Goal: Communication & Community: Share content

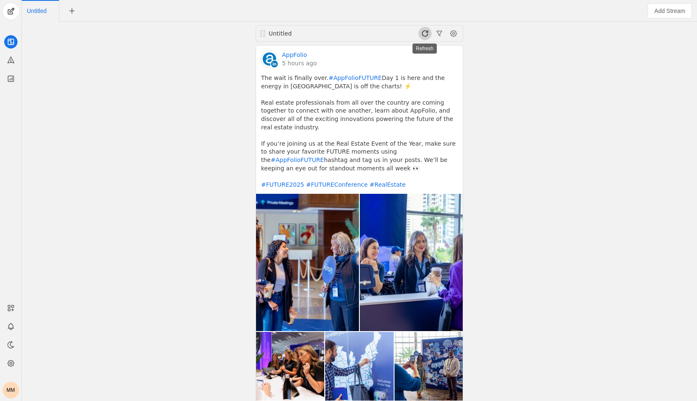
click at [425, 35] on span at bounding box center [424, 33] width 13 height 13
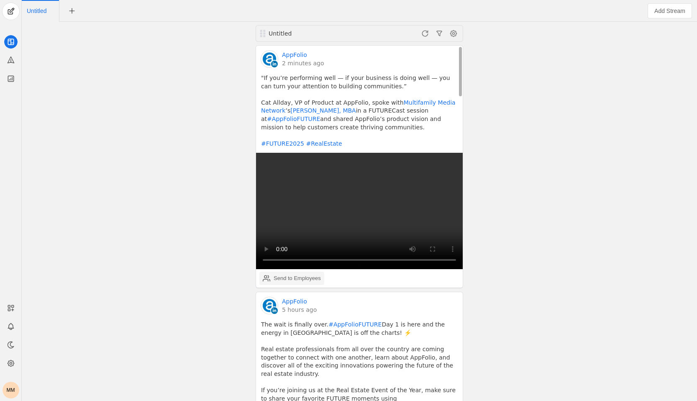
click at [317, 280] on div "Send to Employees" at bounding box center [296, 278] width 47 height 8
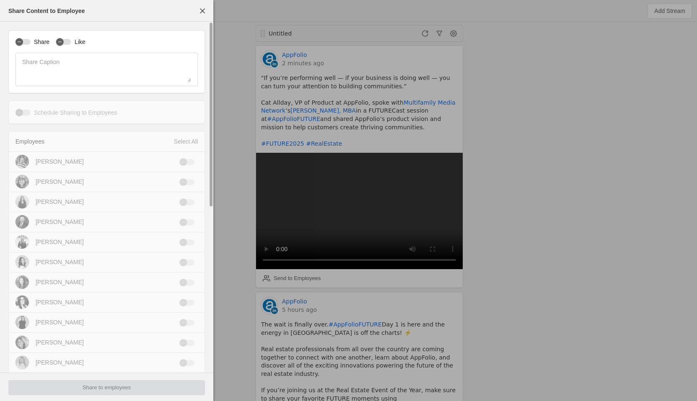
type input "Eastern Standard Time EST"
click at [31, 46] on div "Share Like Share Caption" at bounding box center [106, 62] width 196 height 64
click at [27, 42] on div "button" at bounding box center [22, 42] width 15 height 6
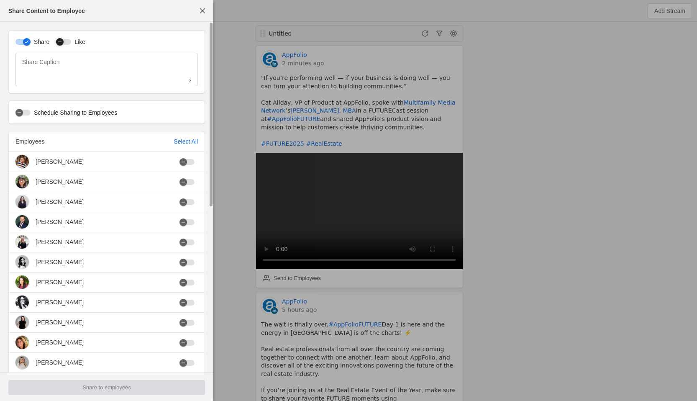
click at [65, 44] on div "button" at bounding box center [60, 42] width 12 height 12
click at [29, 116] on div "Schedule Sharing to Employees Schedule Date [DATE] Time 09 : 00 AM Time Zone Ea…" at bounding box center [106, 111] width 196 height 23
click at [28, 113] on div "button" at bounding box center [22, 113] width 15 height 6
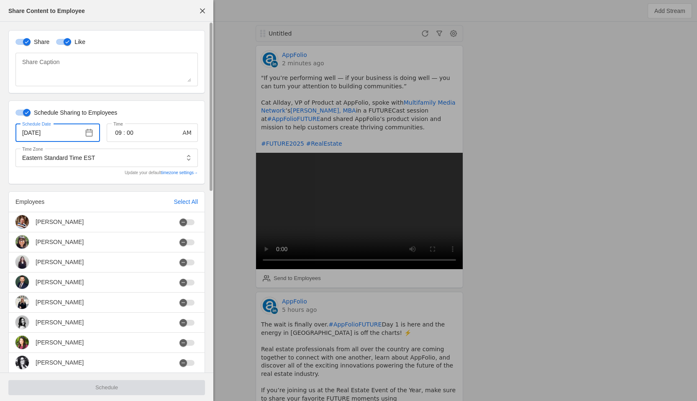
click at [62, 132] on input "[DATE]" at bounding box center [51, 133] width 58 height 10
click at [82, 135] on span "button" at bounding box center [89, 132] width 15 height 15
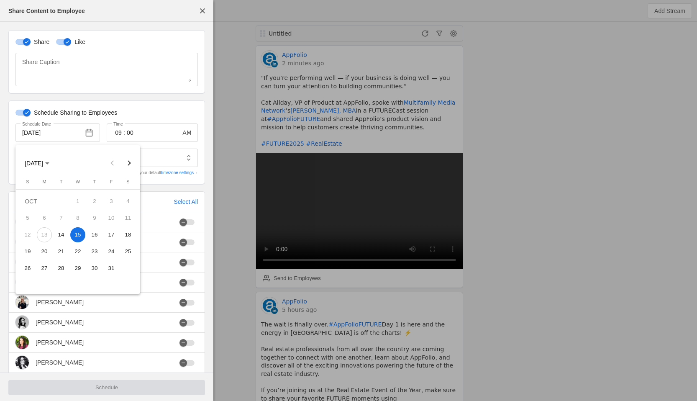
click at [62, 238] on span "14" at bounding box center [61, 234] width 15 height 15
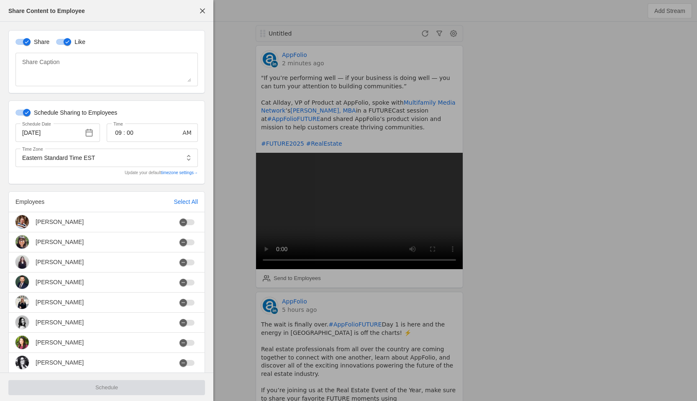
type input "[DATE]"
click at [186, 132] on span "button" at bounding box center [186, 132] width 15 height 15
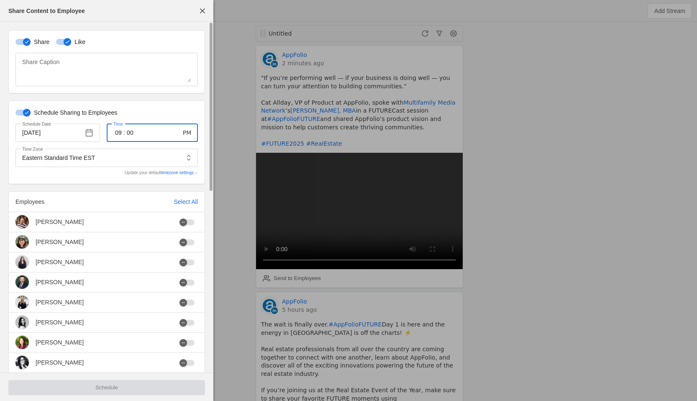
click at [176, 133] on div "PM" at bounding box center [182, 132] width 23 height 15
click at [133, 134] on input "00" at bounding box center [130, 133] width 10 height 10
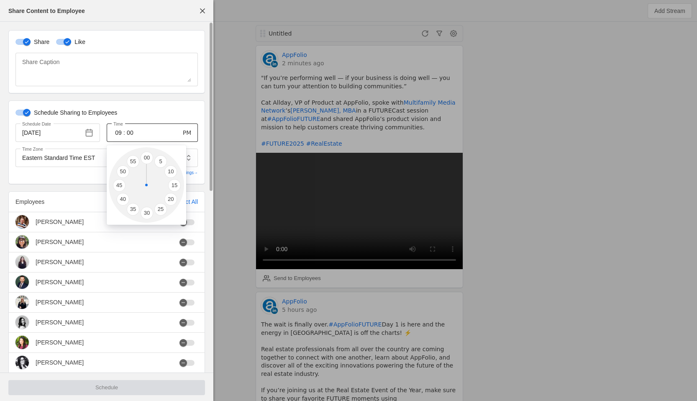
click at [133, 134] on div at bounding box center [348, 200] width 697 height 401
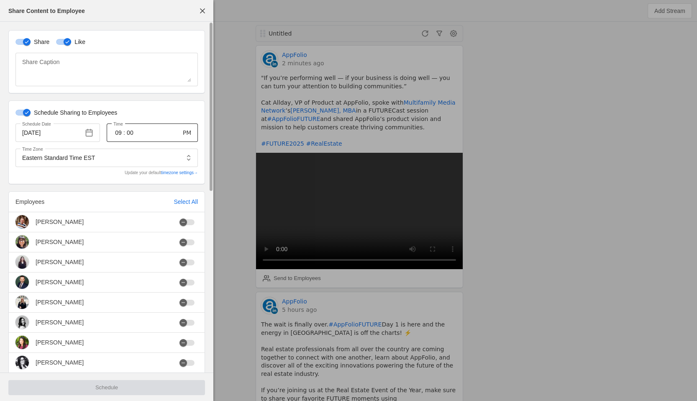
click at [133, 134] on input "00" at bounding box center [130, 133] width 10 height 10
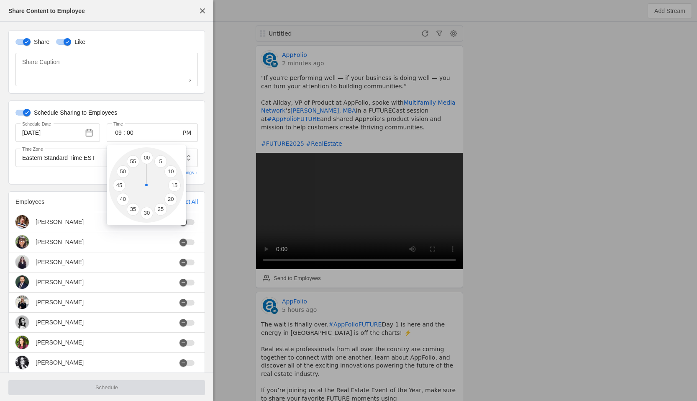
click at [115, 133] on div at bounding box center [348, 200] width 697 height 401
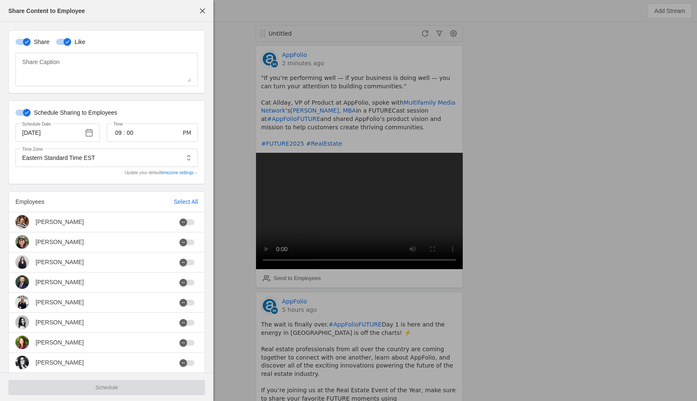
click at [115, 133] on input "09" at bounding box center [118, 133] width 10 height 10
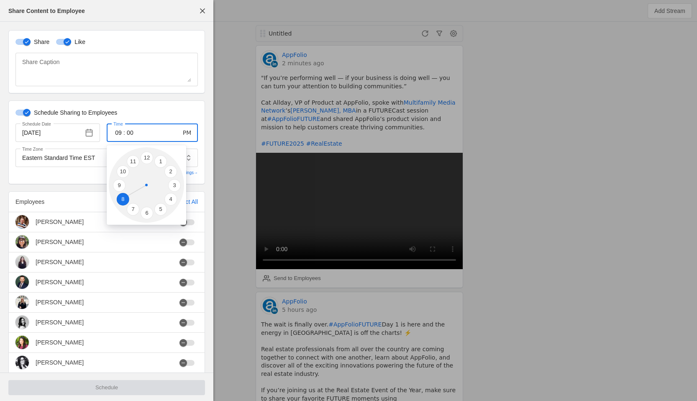
click at [122, 200] on li "8" at bounding box center [123, 199] width 13 height 13
type input "08"
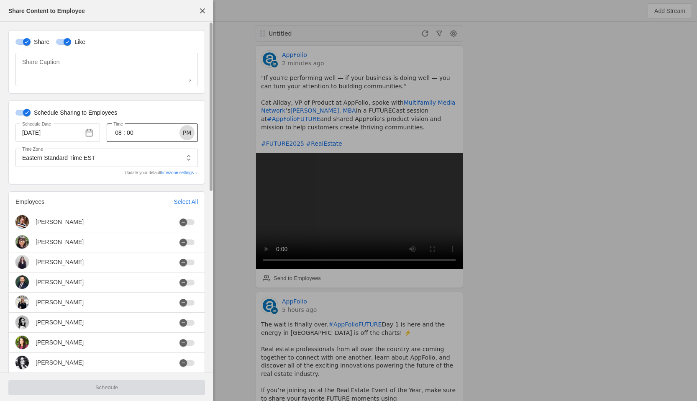
click at [189, 132] on span "button" at bounding box center [186, 132] width 15 height 15
click at [100, 163] on div "Eastern Standard Time EST" at bounding box center [100, 157] width 157 height 18
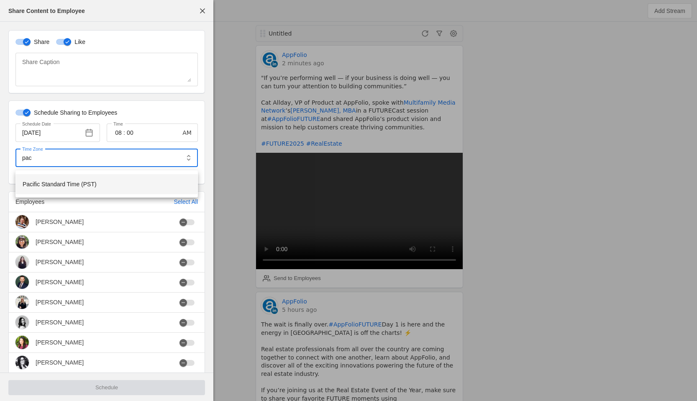
click at [41, 186] on span "Pacific Standard Time (PST)" at bounding box center [60, 184] width 74 height 8
type input "Pacific Standard Time PST"
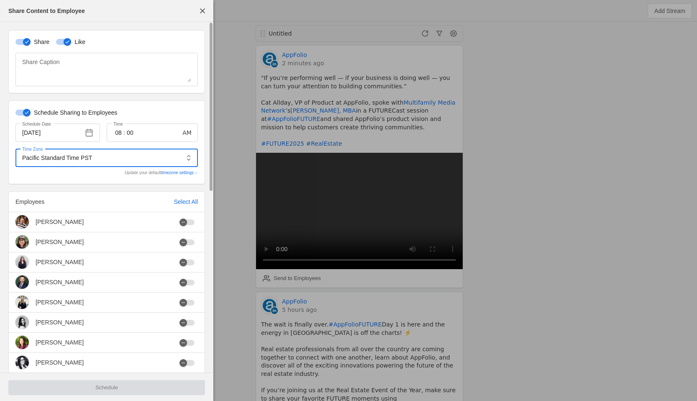
click at [123, 102] on div "Schedule Sharing to Employees Schedule Date [DATE] Time 08 : 00 AM Time Zone Pa…" at bounding box center [106, 142] width 196 height 84
click at [183, 200] on div "Select All" at bounding box center [186, 201] width 24 height 8
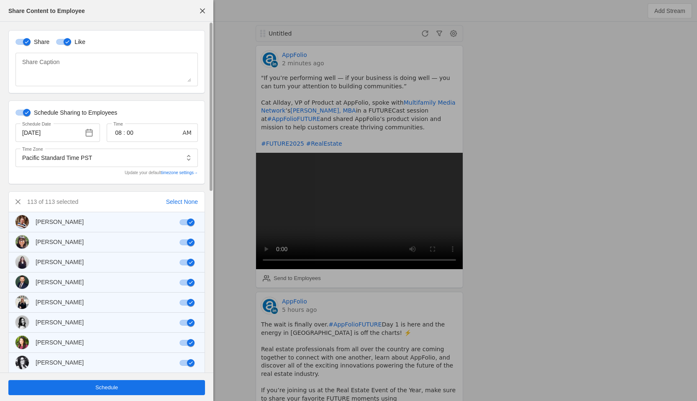
click at [117, 384] on span "Schedule" at bounding box center [106, 387] width 23 height 8
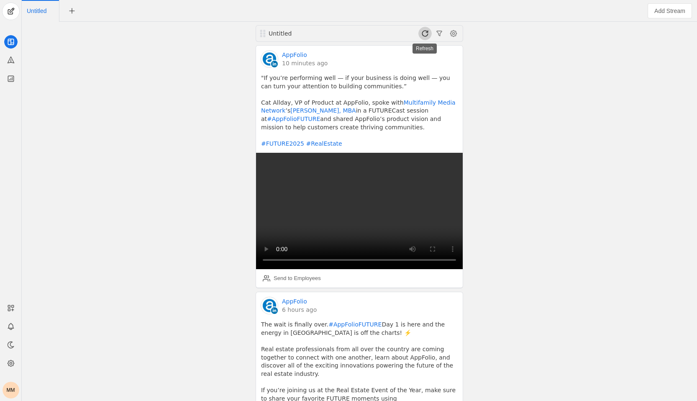
click at [428, 32] on span at bounding box center [424, 33] width 13 height 13
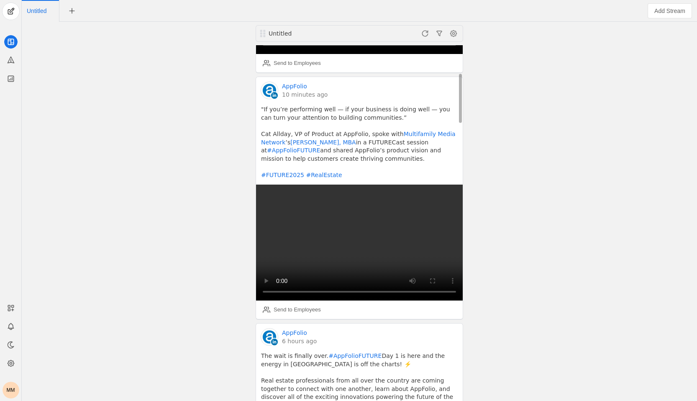
scroll to position [238, 0]
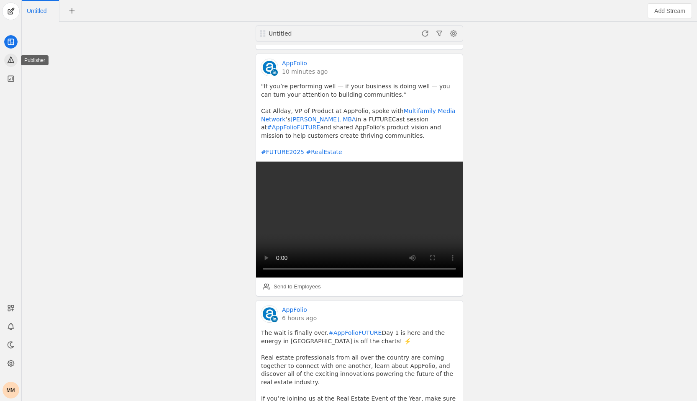
click at [10, 66] on app-icon at bounding box center [10, 60] width 13 height 13
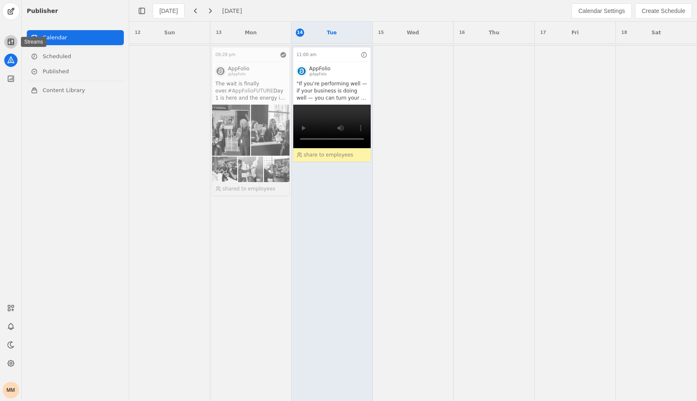
click at [10, 45] on icon at bounding box center [11, 42] width 8 height 8
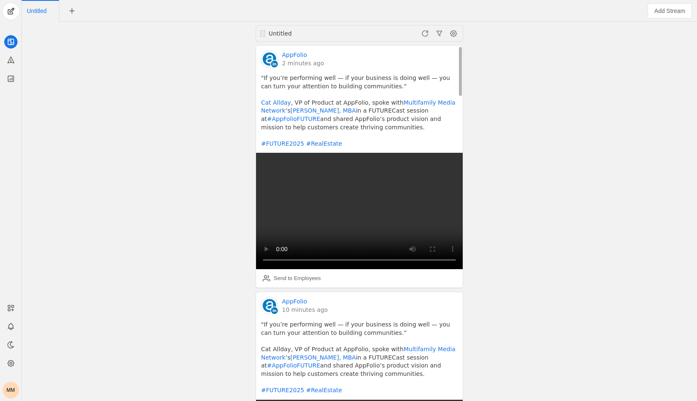
click at [377, 299] on div "AppFolio 10 minutes ago" at bounding box center [359, 305] width 196 height 17
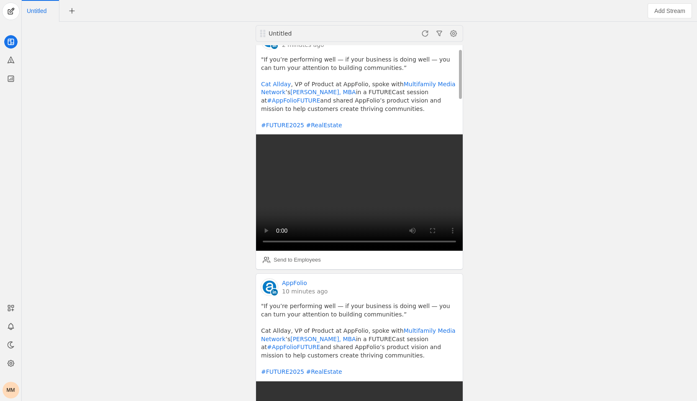
scroll to position [25, 0]
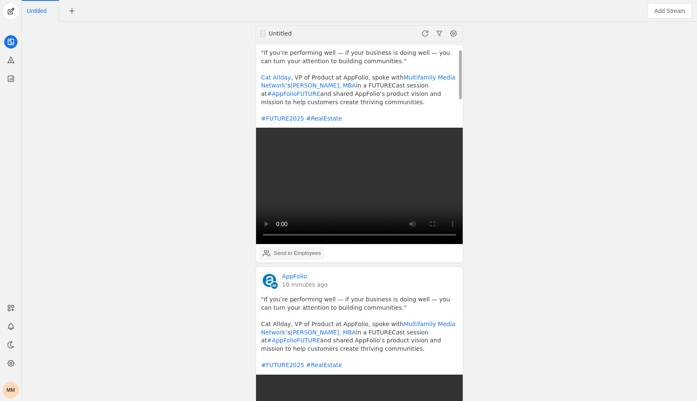
click at [302, 251] on div "Send to Employees" at bounding box center [296, 253] width 47 height 8
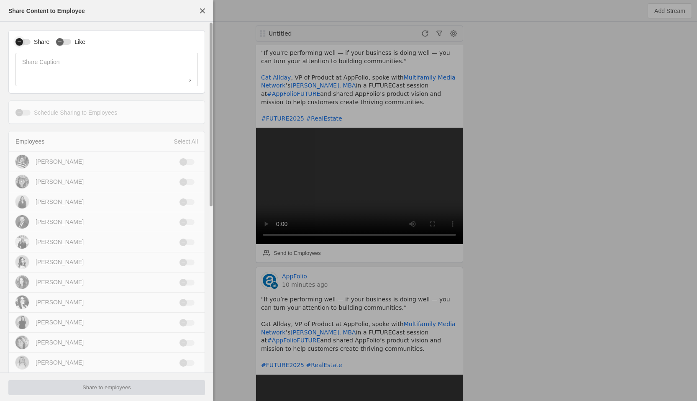
click at [21, 43] on icon "button" at bounding box center [19, 41] width 5 height 5
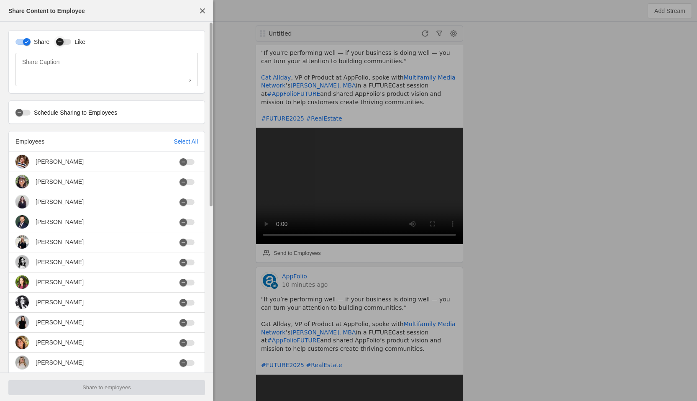
click at [59, 43] on icon "button" at bounding box center [59, 41] width 5 height 5
click at [25, 110] on button "Schedule Sharing to Employees" at bounding box center [22, 113] width 15 height 6
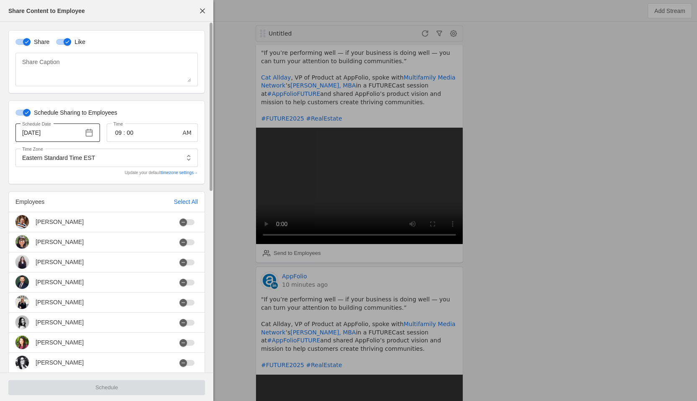
click at [26, 131] on input "[DATE]" at bounding box center [51, 133] width 58 height 10
click at [33, 133] on input "[DATE]" at bounding box center [51, 133] width 58 height 10
click at [91, 130] on span "button" at bounding box center [89, 132] width 15 height 15
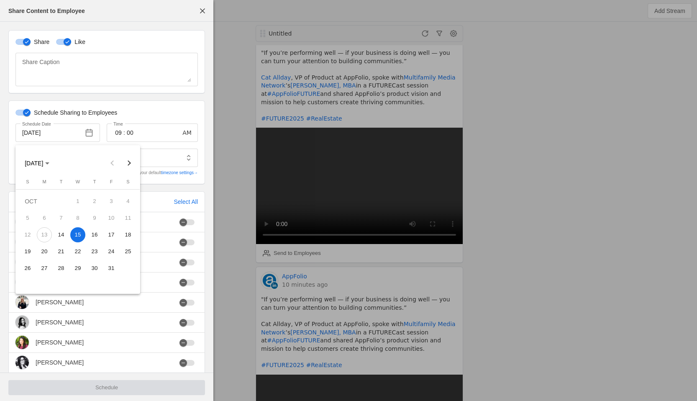
click at [58, 239] on span "14" at bounding box center [61, 234] width 15 height 15
type input "[DATE]"
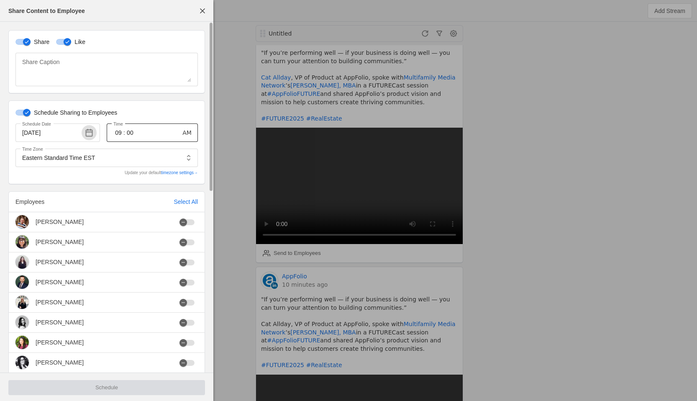
click at [117, 135] on input "09" at bounding box center [118, 133] width 10 height 10
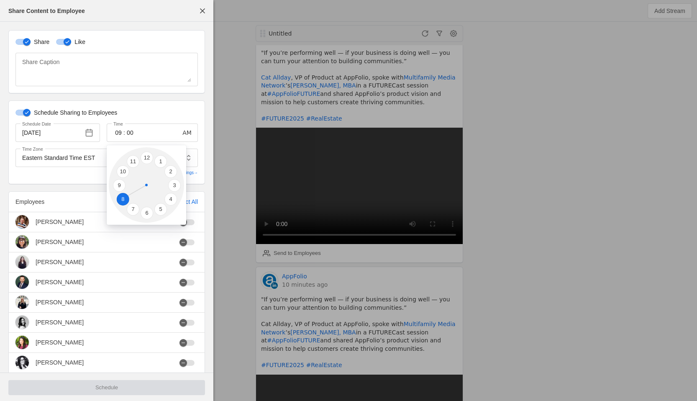
click at [124, 202] on li "8" at bounding box center [123, 199] width 13 height 13
type input "08"
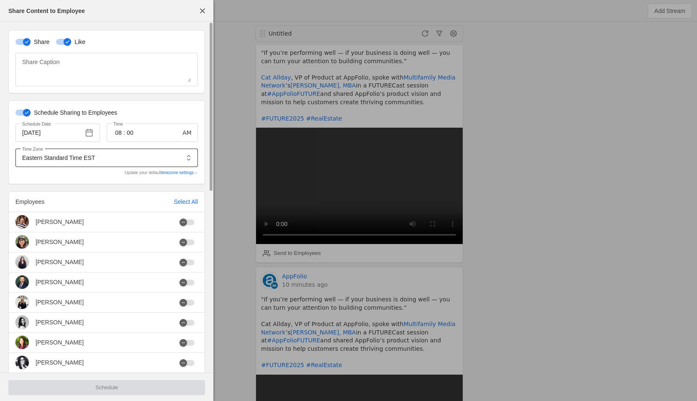
click at [138, 156] on input "Eastern Standard Time EST" at bounding box center [100, 158] width 157 height 10
type input "pst"
click at [115, 161] on input "pst" at bounding box center [100, 158] width 157 height 10
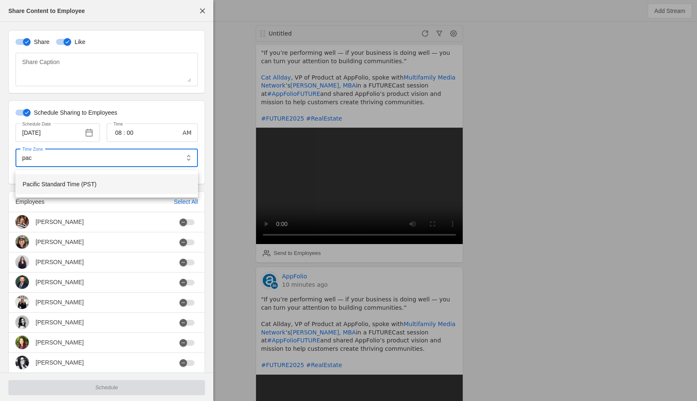
click at [97, 187] on span "Pacific Standard Time (PST)" at bounding box center [60, 184] width 74 height 8
type input "Pacific Standard Time PST"
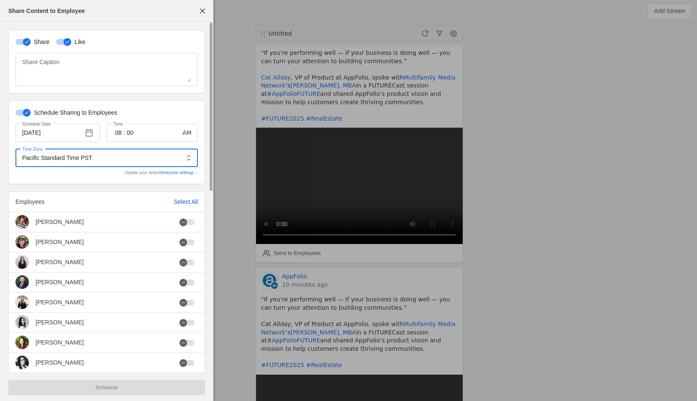
click at [175, 198] on div "Select All" at bounding box center [186, 201] width 24 height 8
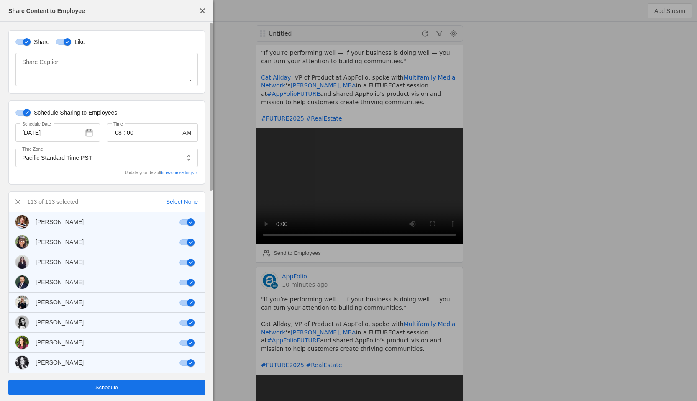
click at [108, 382] on span "undefined" at bounding box center [106, 387] width 196 height 15
